Goal: Information Seeking & Learning: Learn about a topic

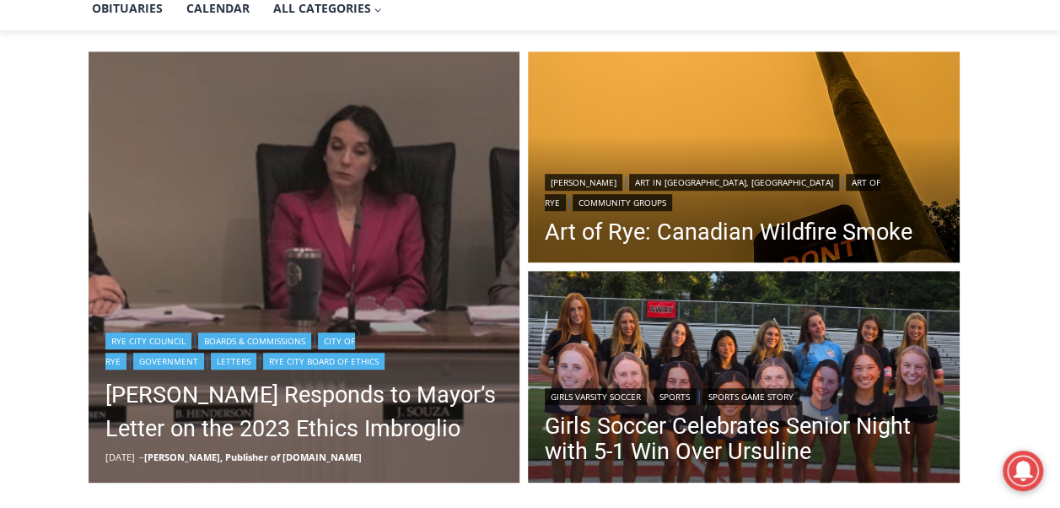
scroll to position [422, 0]
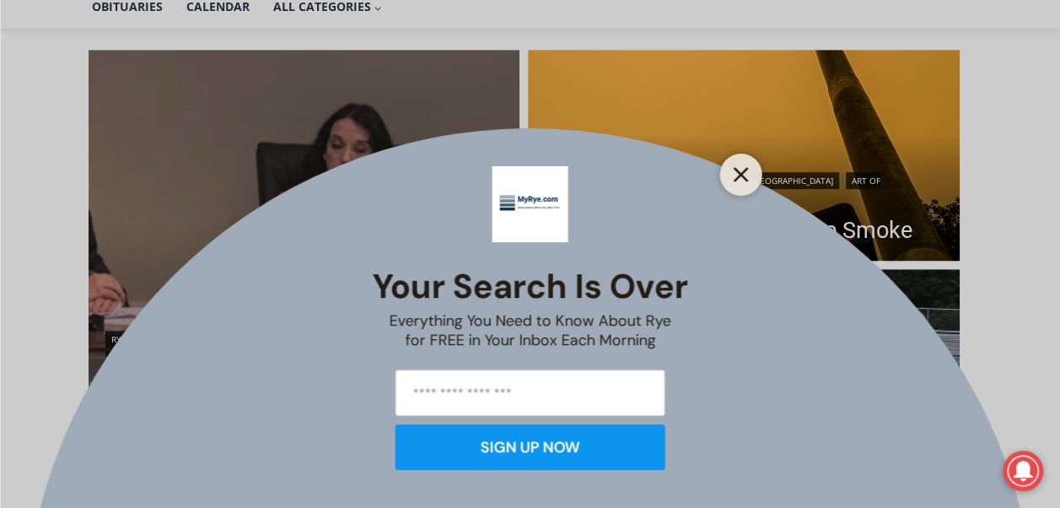
click at [734, 173] on icon "Close" at bounding box center [741, 174] width 15 height 15
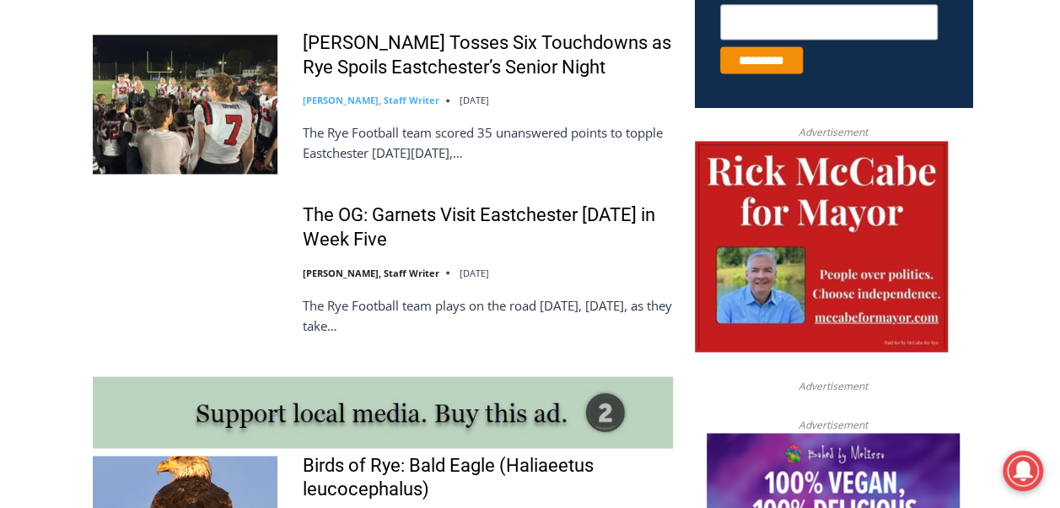
scroll to position [1181, 0]
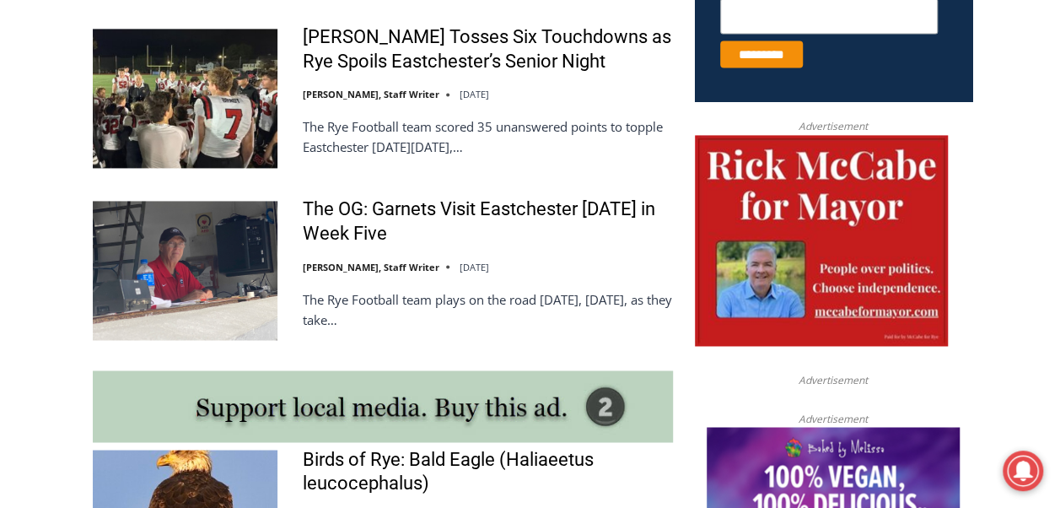
click at [215, 269] on img at bounding box center [185, 270] width 185 height 138
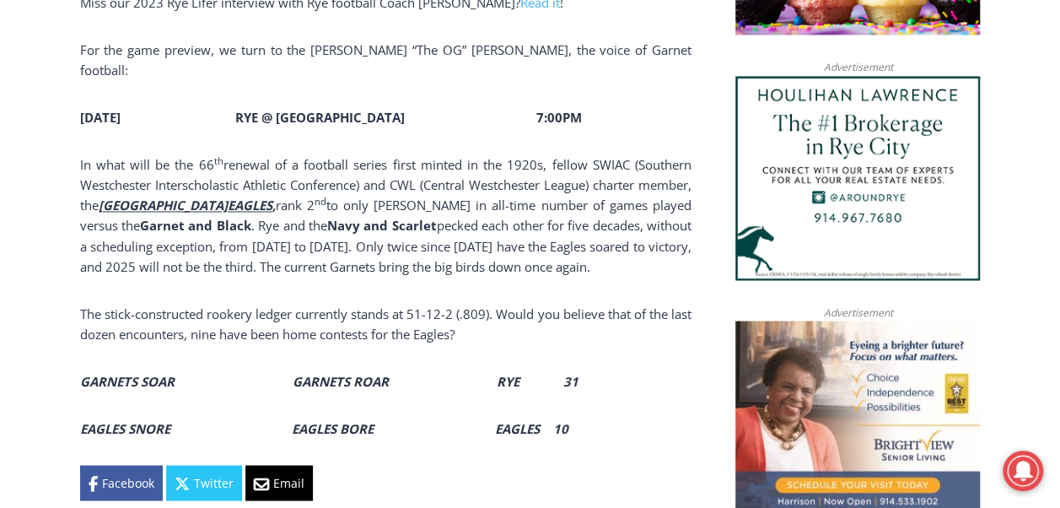
scroll to position [1317, 0]
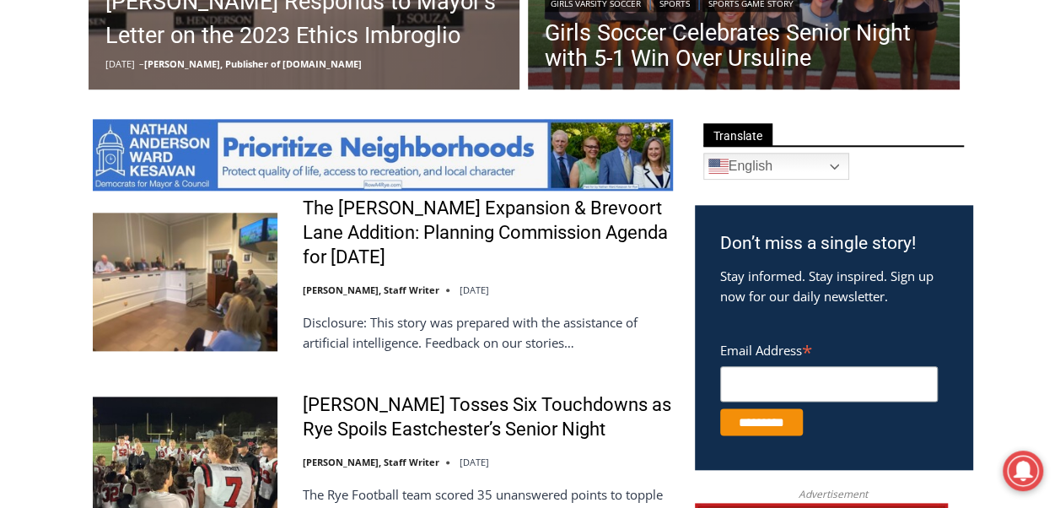
scroll to position [897, 0]
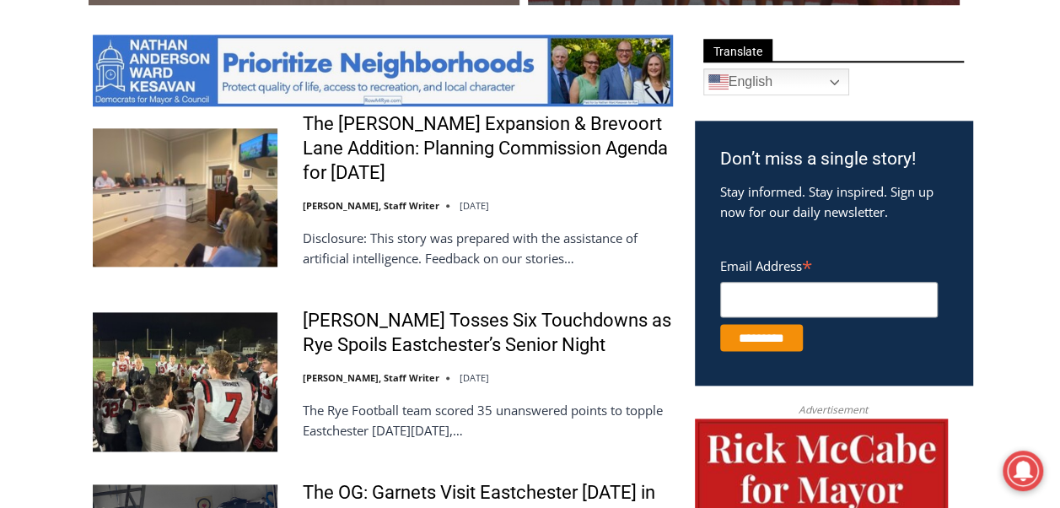
click at [219, 372] on img at bounding box center [185, 381] width 185 height 138
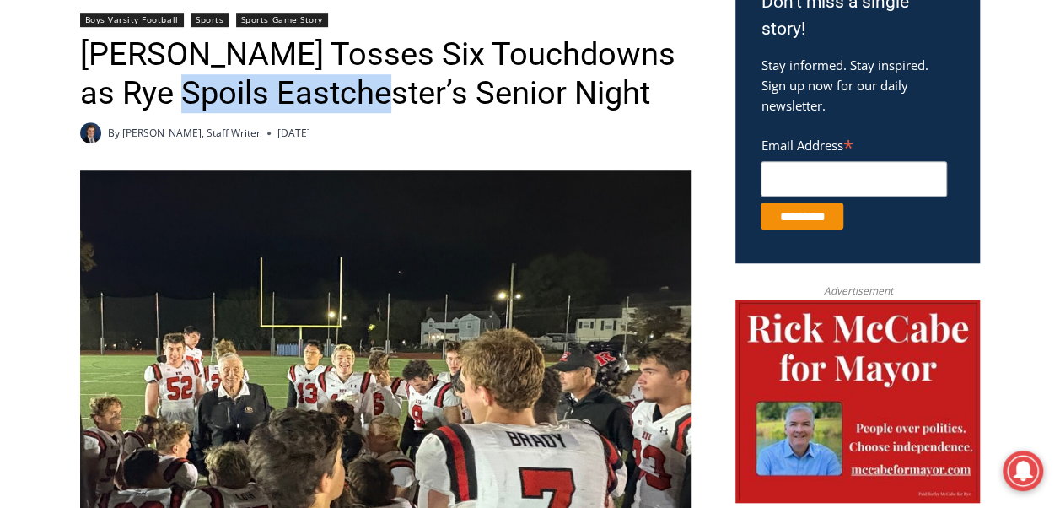
scroll to position [590, 0]
